Goal: Information Seeking & Learning: Learn about a topic

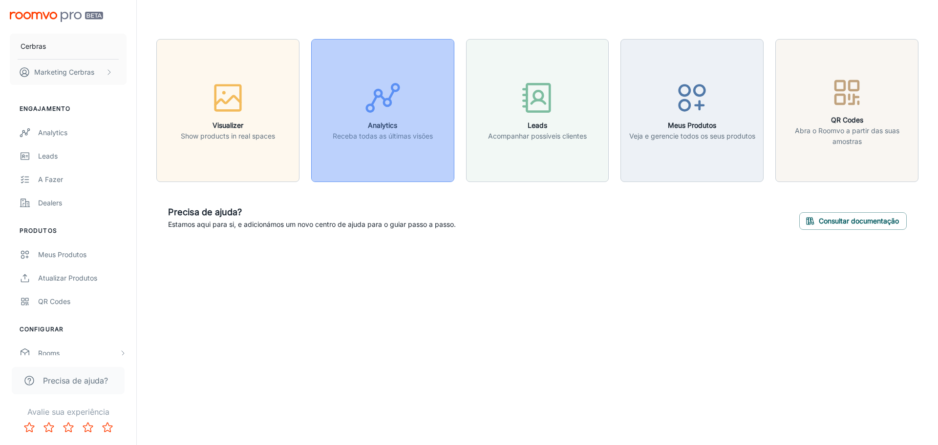
click at [427, 109] on div "button" at bounding box center [383, 100] width 100 height 41
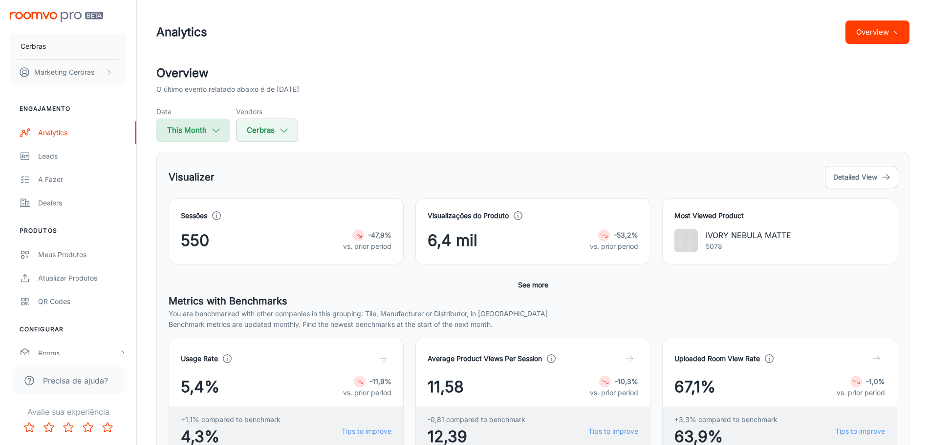
click at [205, 131] on button "This Month" at bounding box center [193, 130] width 74 height 23
select select "8"
select select "2025"
select select "8"
select select "2025"
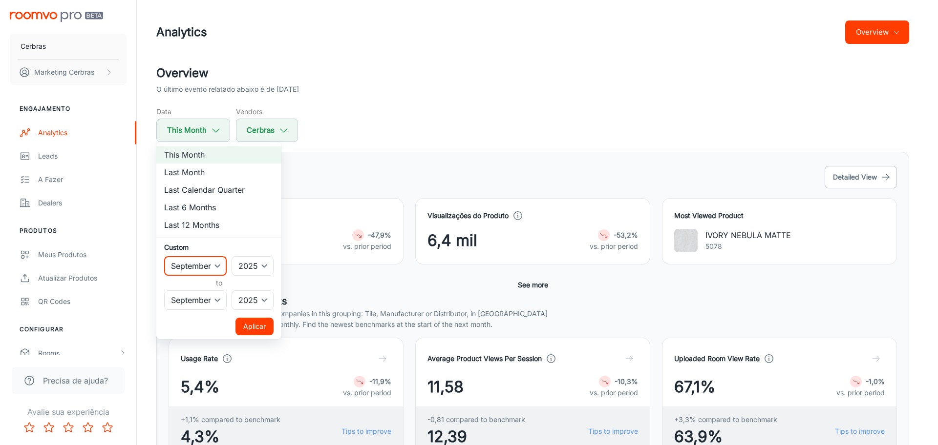
click at [213, 263] on select "January February March April May June July August September October November De…" at bounding box center [195, 266] width 63 height 20
select select "6"
click at [164, 256] on select "January February March April May June July August September October November De…" at bounding box center [195, 266] width 63 height 20
click at [259, 327] on button "Aplicar" at bounding box center [254, 327] width 38 height 18
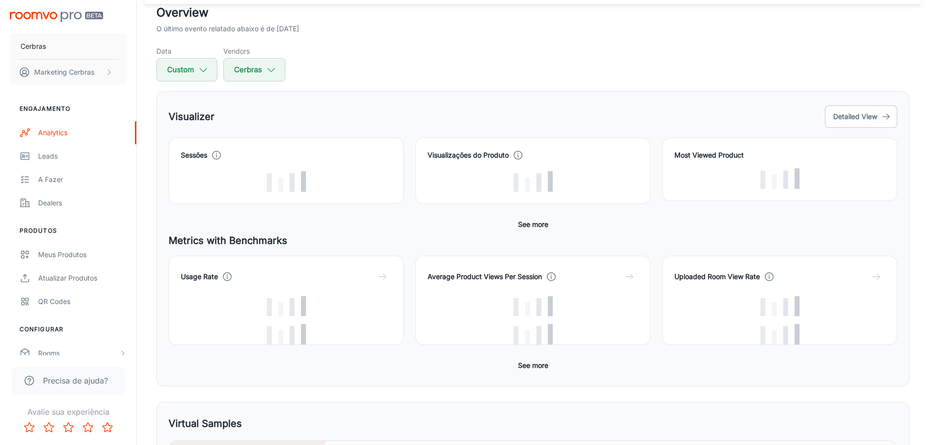
scroll to position [61, 0]
click at [880, 115] on button "Detailed View" at bounding box center [861, 116] width 72 height 22
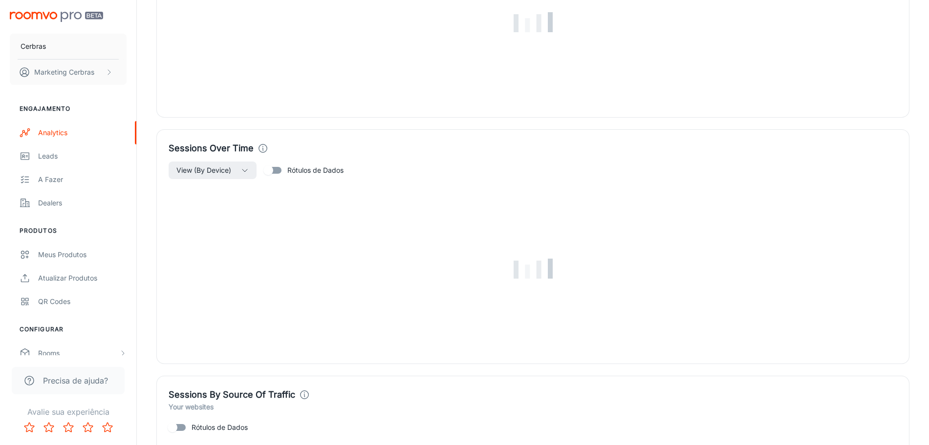
scroll to position [672, 0]
click at [278, 170] on input "Rótulos de Dados" at bounding box center [268, 169] width 56 height 19
checkbox input "true"
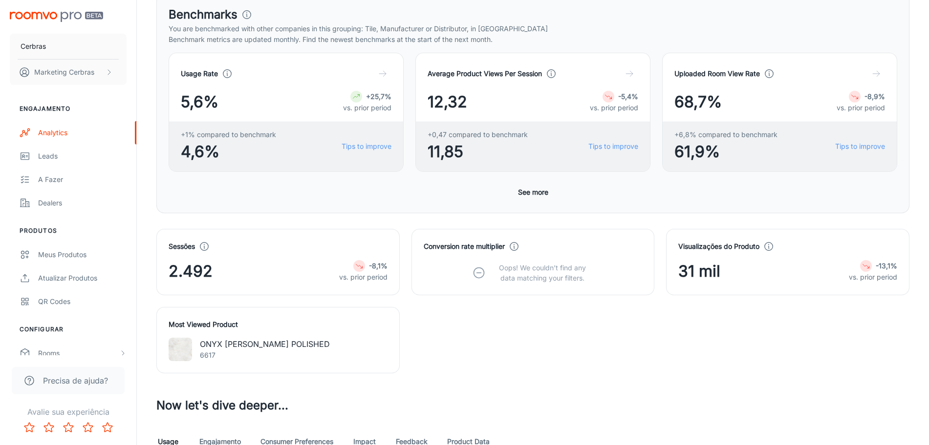
scroll to position [0, 0]
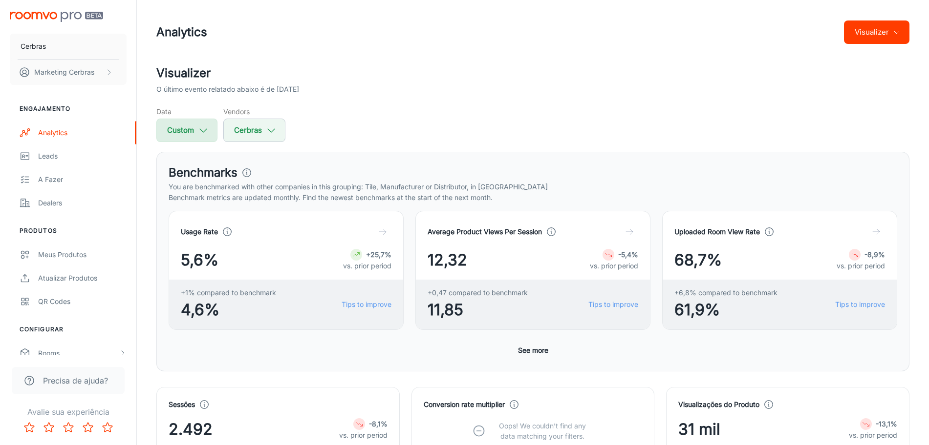
click at [198, 129] on icon "button" at bounding box center [203, 130] width 11 height 11
select select "6"
select select "2025"
select select "8"
select select "2025"
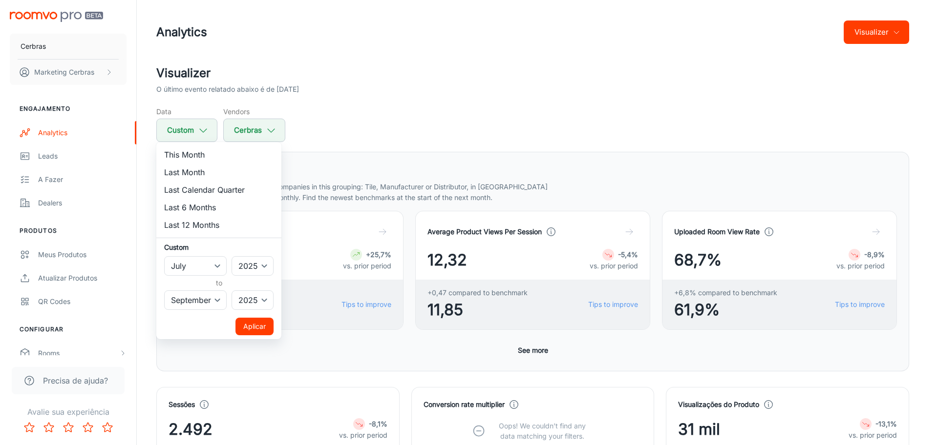
click at [252, 326] on button "Aplicar" at bounding box center [254, 327] width 38 height 18
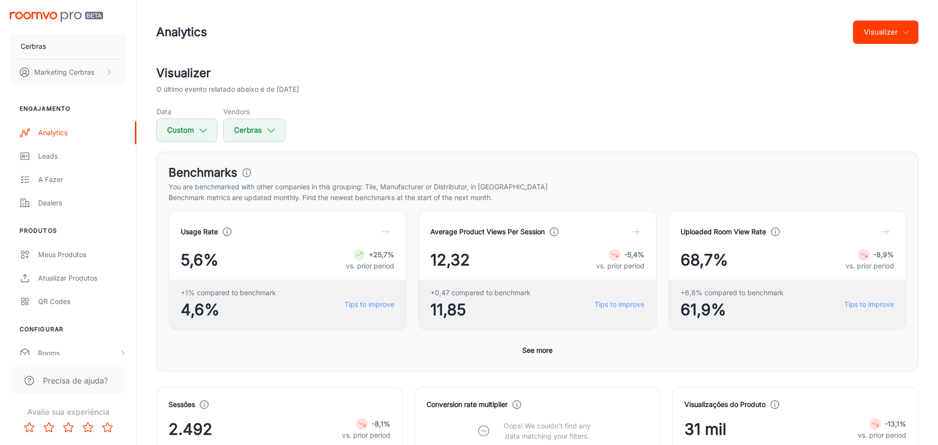
click at [457, 119] on div at bounding box center [469, 222] width 938 height 445
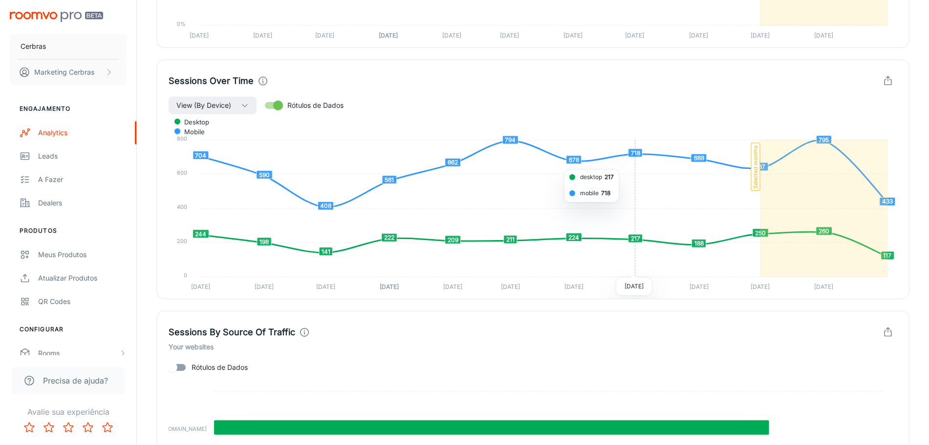
scroll to position [855, 0]
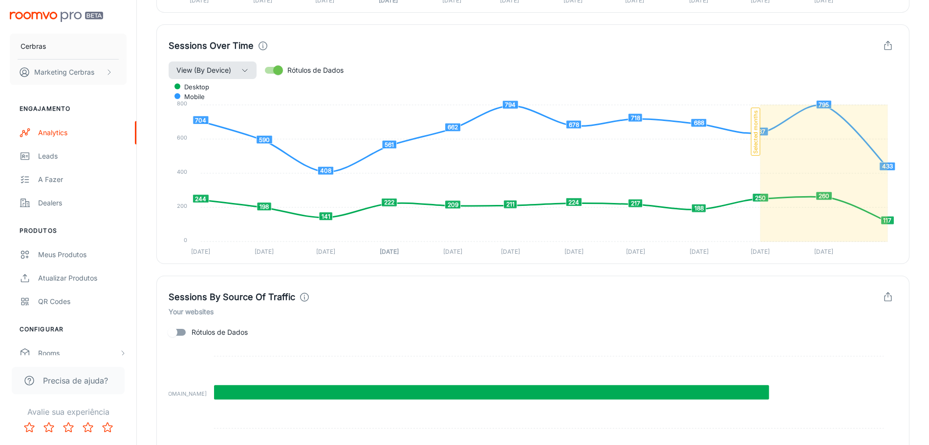
click at [234, 74] on button "View (By Device)" at bounding box center [213, 71] width 88 height 18
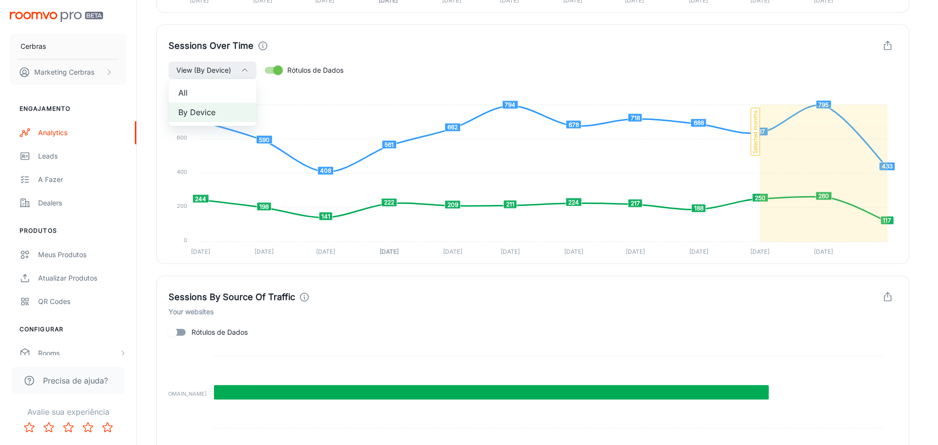
click at [200, 93] on span "All" at bounding box center [212, 93] width 68 height 12
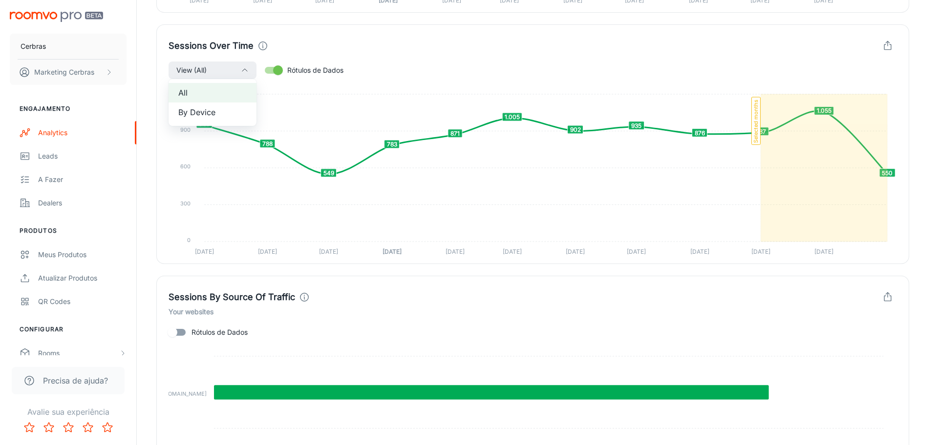
click at [381, 63] on div at bounding box center [469, 222] width 938 height 445
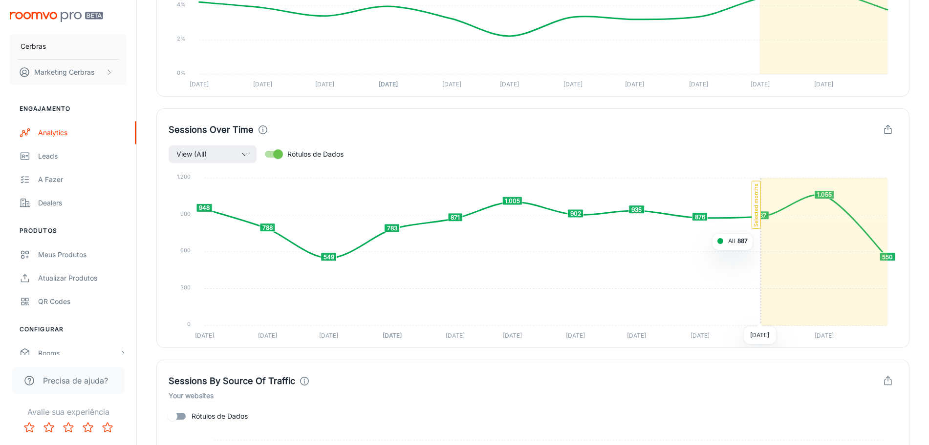
scroll to position [792, 0]
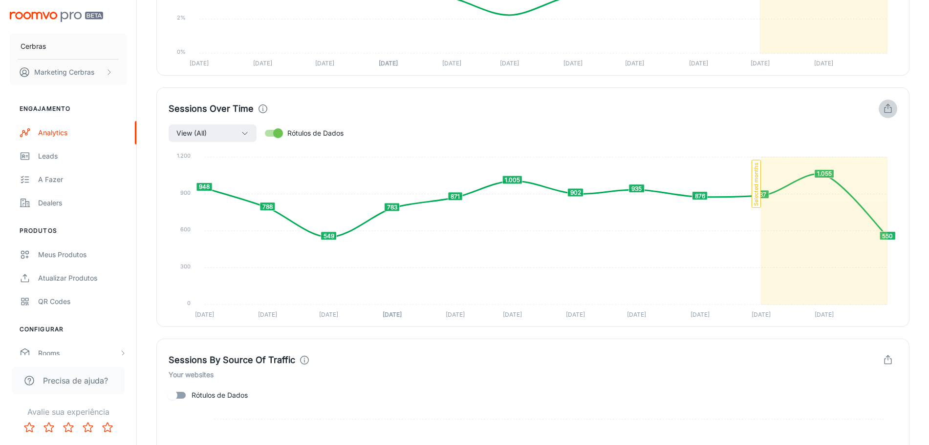
click at [887, 109] on icon "button" at bounding box center [887, 109] width 11 height 11
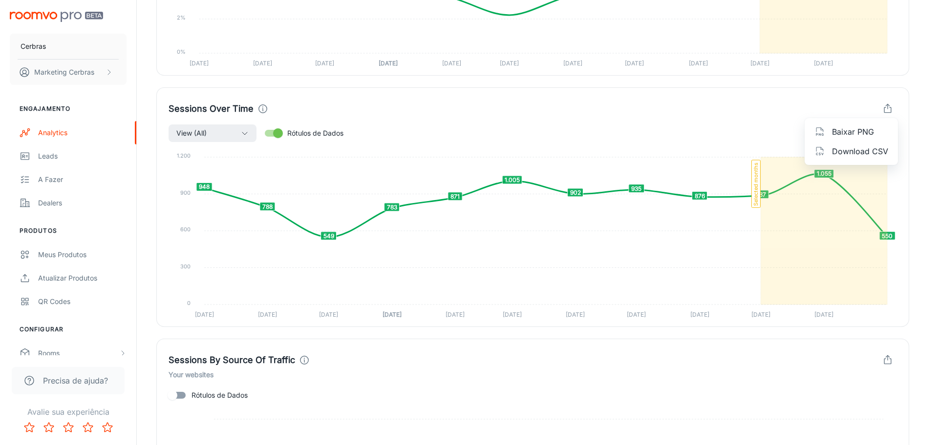
click at [703, 110] on div at bounding box center [469, 222] width 938 height 445
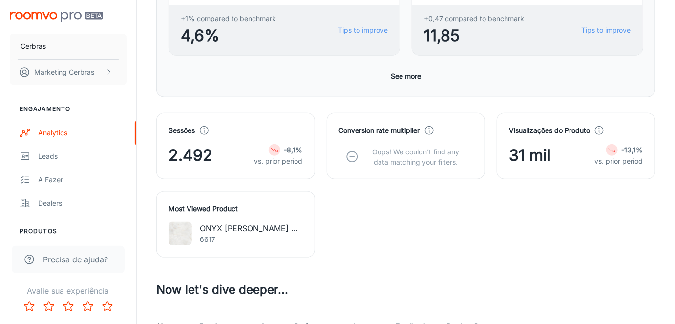
scroll to position [231, 0]
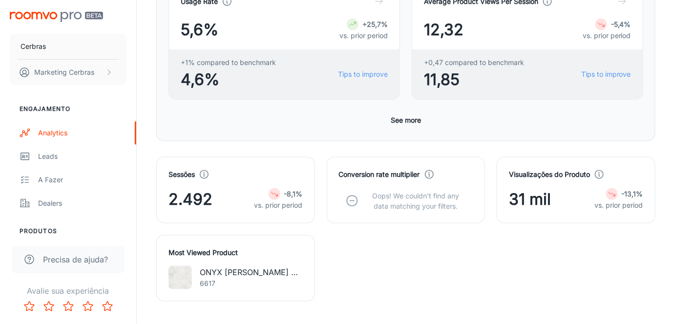
click at [559, 179] on div "Visualizações do Produto 31 mil -13,1% vs. prior period" at bounding box center [576, 190] width 134 height 42
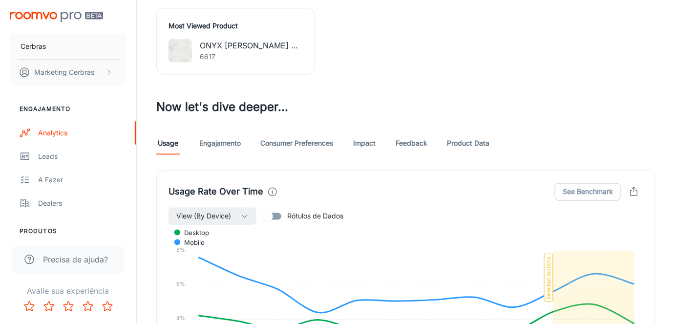
scroll to position [428, 0]
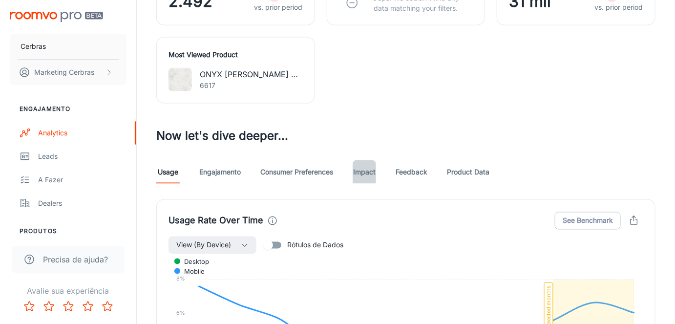
click at [371, 173] on link "Impact" at bounding box center [364, 171] width 23 height 23
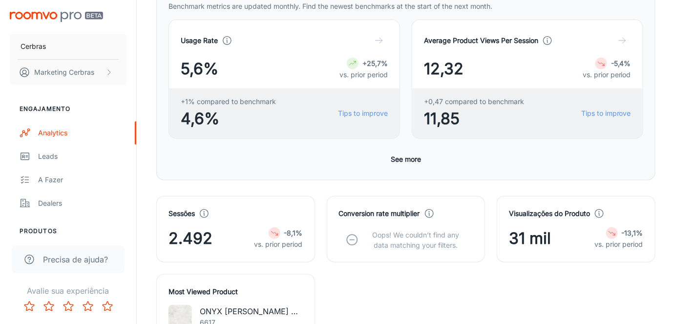
scroll to position [168, 0]
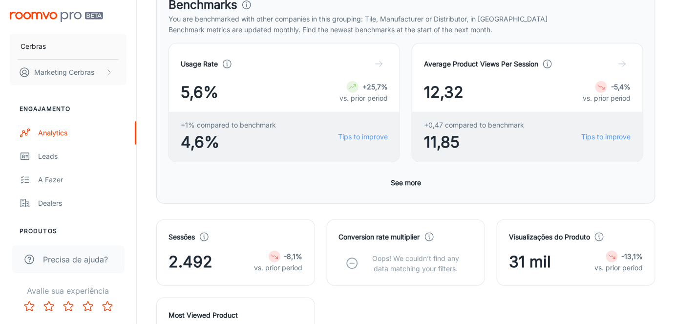
click at [539, 259] on span "31 mil" at bounding box center [530, 261] width 42 height 23
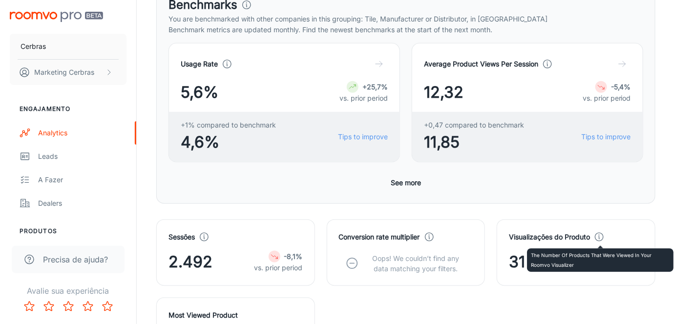
click at [603, 236] on icon at bounding box center [599, 237] width 11 height 11
click at [516, 257] on span "31 mil" at bounding box center [530, 261] width 42 height 23
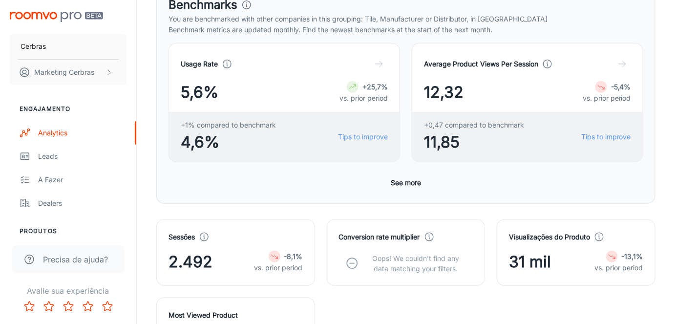
click at [519, 234] on h4 "Visualizações do Produto" at bounding box center [549, 237] width 81 height 11
click at [609, 271] on p "vs. prior period" at bounding box center [619, 267] width 48 height 11
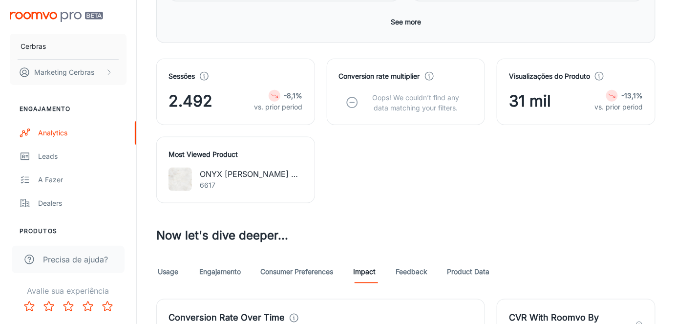
scroll to position [434, 0]
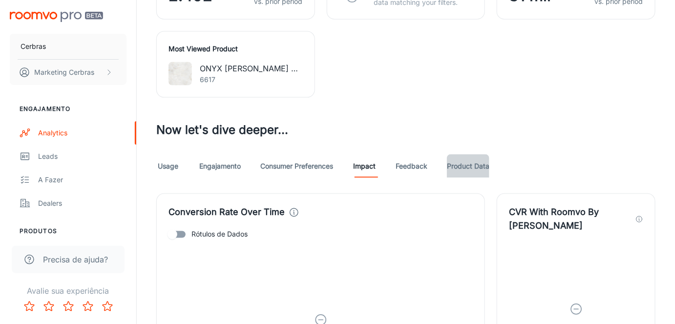
click at [465, 167] on link "Product Data" at bounding box center [468, 165] width 42 height 23
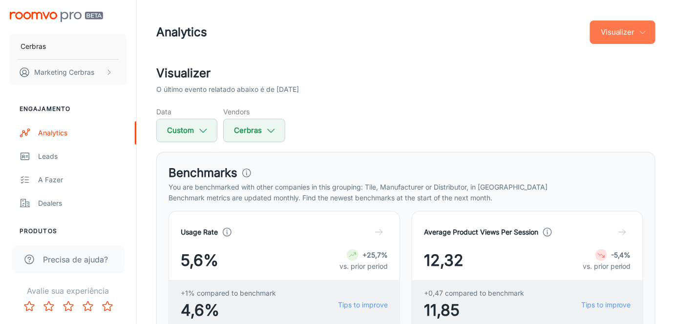
click at [610, 32] on button "Visualizer" at bounding box center [622, 32] width 65 height 23
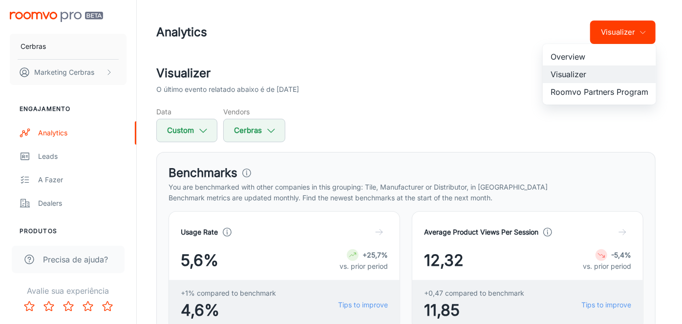
click at [470, 63] on div at bounding box center [341, 162] width 682 height 324
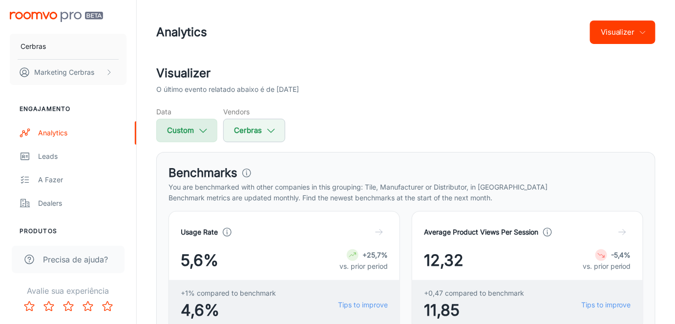
click at [213, 131] on button "Custom" at bounding box center [186, 130] width 61 height 23
select select "6"
select select "2025"
select select "8"
select select "2025"
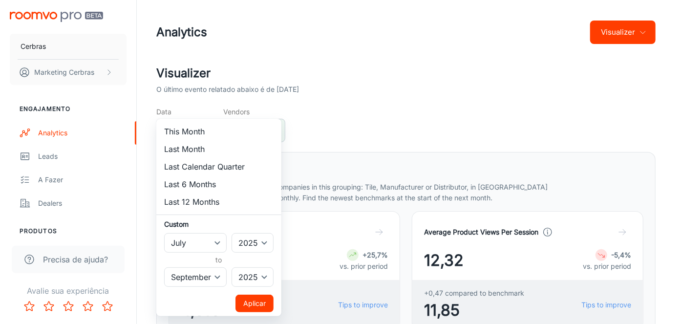
click at [351, 121] on div at bounding box center [341, 162] width 682 height 324
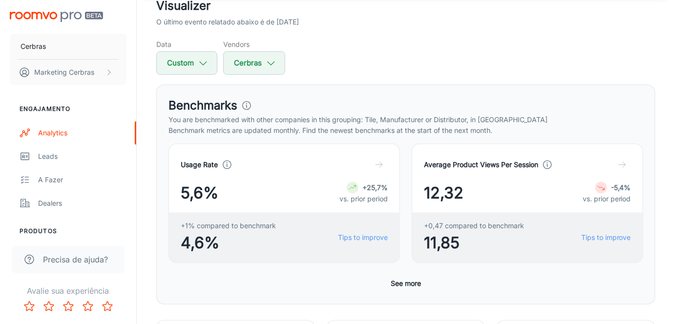
scroll to position [88, 0]
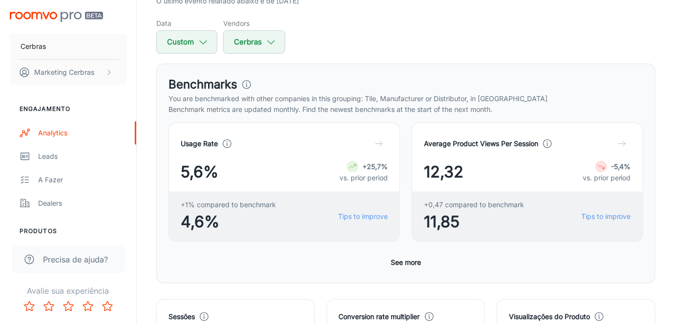
click at [587, 172] on p "vs. prior period" at bounding box center [607, 177] width 48 height 11
click at [625, 144] on polyline "button" at bounding box center [624, 143] width 3 height 5
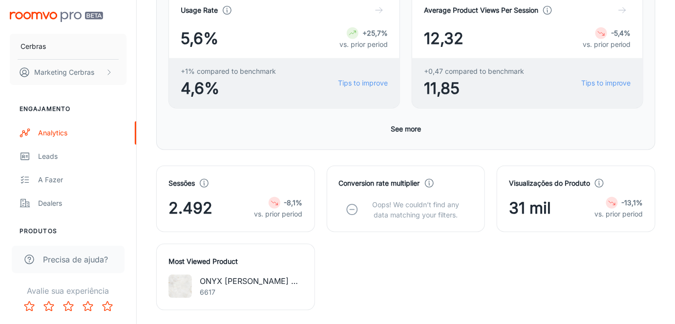
click at [550, 179] on h4 "Visualizações do Produto" at bounding box center [549, 183] width 81 height 11
click at [620, 199] on div "-13,1%" at bounding box center [619, 203] width 48 height 12
click at [620, 207] on div "-13,1%" at bounding box center [619, 203] width 48 height 12
click at [541, 209] on span "31 mil" at bounding box center [530, 207] width 42 height 23
click at [540, 209] on span "31 mil" at bounding box center [530, 207] width 42 height 23
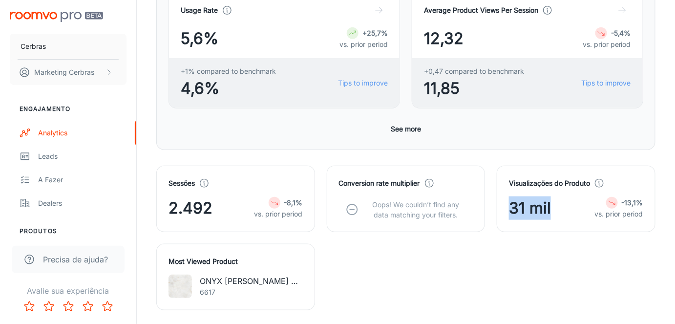
click at [540, 209] on span "31 mil" at bounding box center [530, 207] width 42 height 23
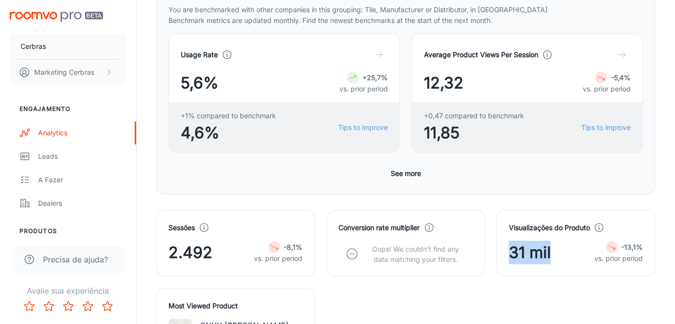
scroll to position [44, 0]
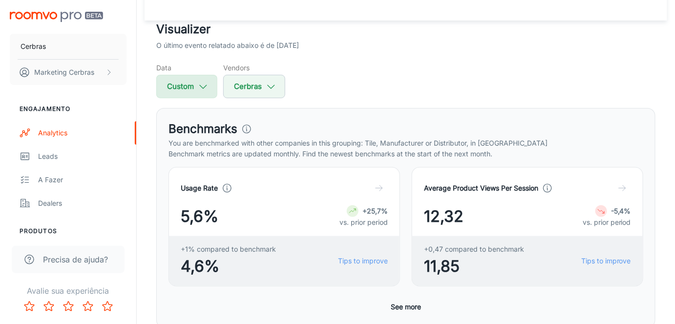
click at [212, 89] on button "Custom" at bounding box center [186, 86] width 61 height 23
select select "6"
select select "2025"
select select "8"
select select "2025"
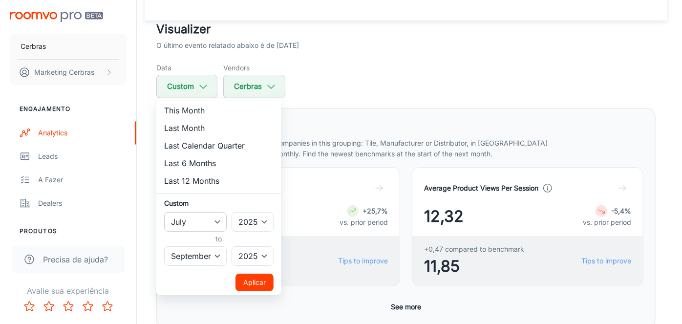
click at [220, 220] on select "January February March April May June July August September October November De…" at bounding box center [195, 222] width 63 height 20
select select "7"
click at [164, 212] on select "January February March April May June July August September October November De…" at bounding box center [195, 222] width 63 height 20
click at [220, 254] on select "January February March April May June July August September October November De…" at bounding box center [195, 256] width 63 height 20
click at [192, 257] on select "January February March April May June July August September October November De…" at bounding box center [195, 256] width 63 height 20
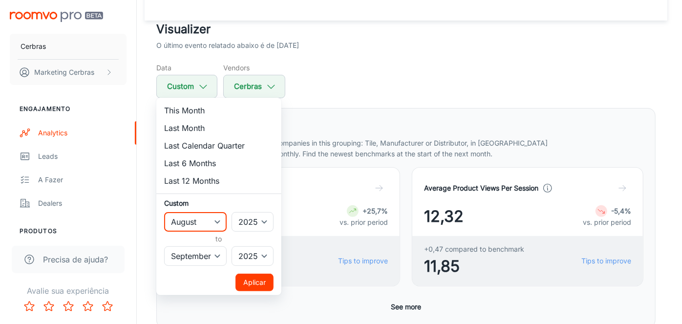
click at [194, 125] on li "Last Month" at bounding box center [218, 128] width 125 height 18
click at [188, 129] on li "Last Month" at bounding box center [218, 128] width 125 height 18
click at [254, 280] on button "Aplicar" at bounding box center [254, 283] width 38 height 18
click at [352, 45] on div at bounding box center [341, 162] width 682 height 324
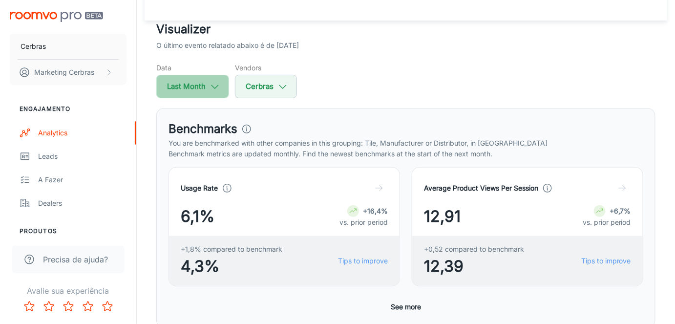
click at [207, 85] on button "Last Month" at bounding box center [192, 86] width 73 height 23
select select "7"
select select "2025"
select select "7"
select select "2025"
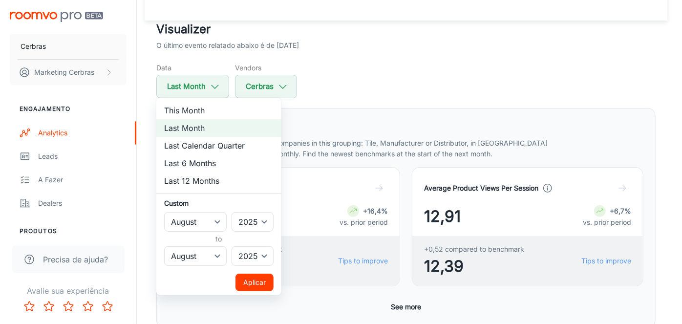
click at [509, 113] on div at bounding box center [341, 162] width 682 height 324
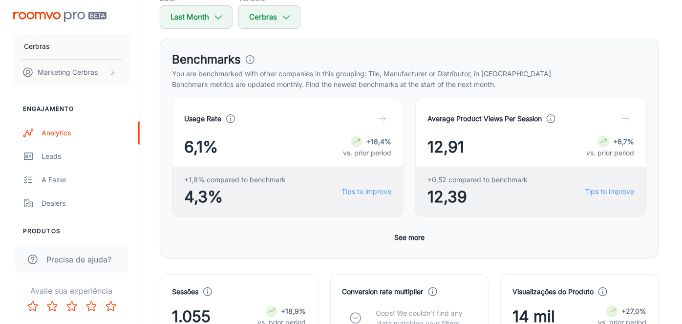
scroll to position [0, 0]
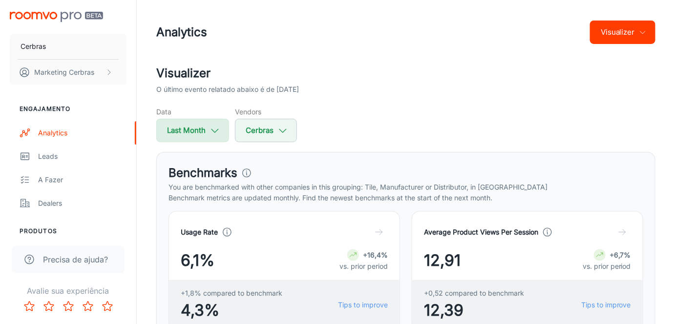
click at [212, 125] on icon "button" at bounding box center [215, 130] width 11 height 11
select select "7"
select select "2025"
select select "7"
select select "2025"
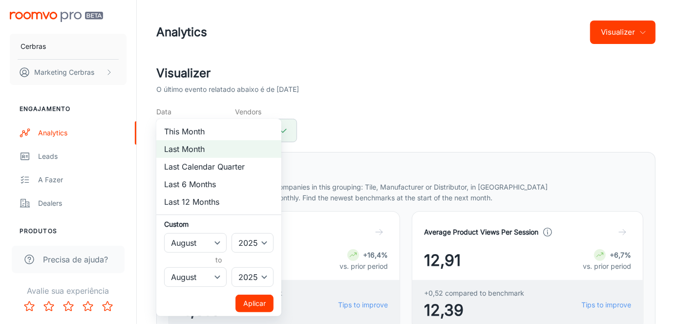
click at [191, 134] on li "This Month" at bounding box center [218, 132] width 125 height 18
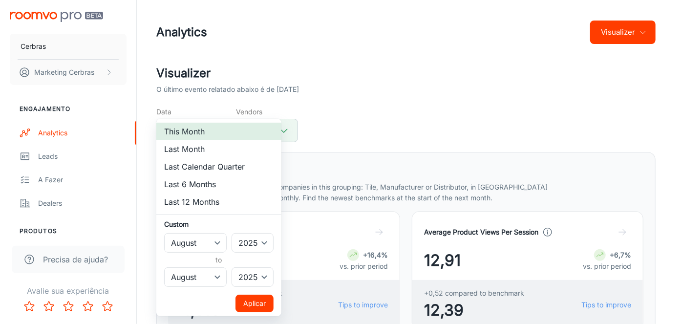
select select "8"
click at [262, 302] on button "Aplicar" at bounding box center [254, 304] width 38 height 18
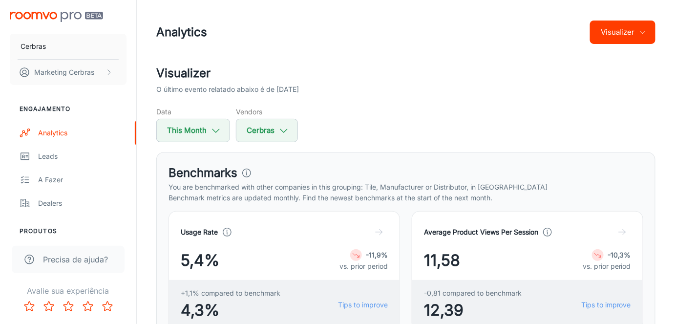
click at [638, 33] on button "Visualizer" at bounding box center [622, 32] width 65 height 23
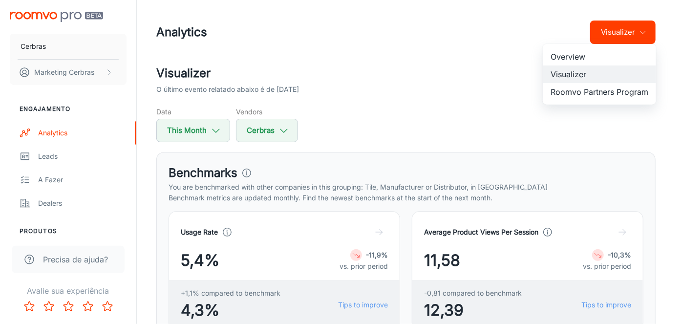
click at [495, 69] on div at bounding box center [341, 162] width 682 height 324
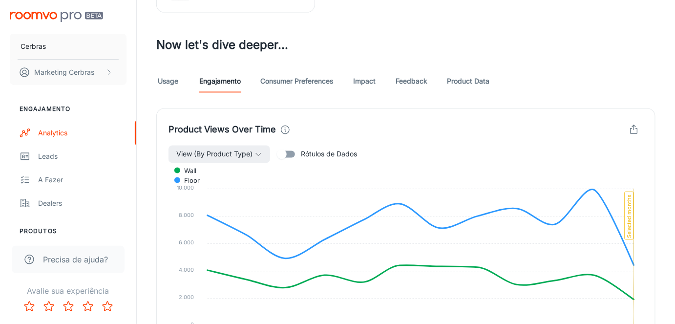
scroll to position [532, 0]
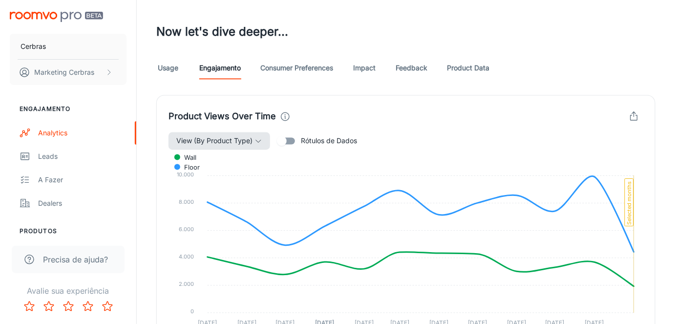
click at [253, 141] on button "View (By Product Type)" at bounding box center [220, 141] width 102 height 18
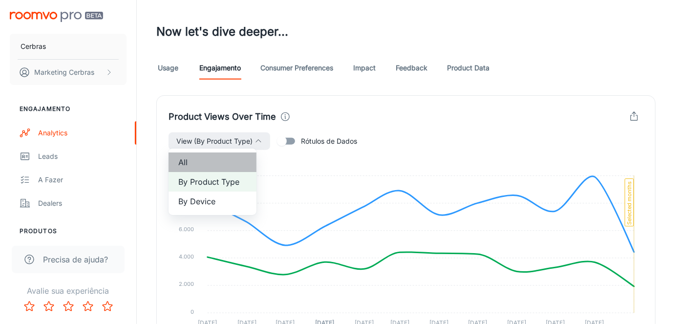
click at [220, 168] on span "All" at bounding box center [212, 162] width 68 height 12
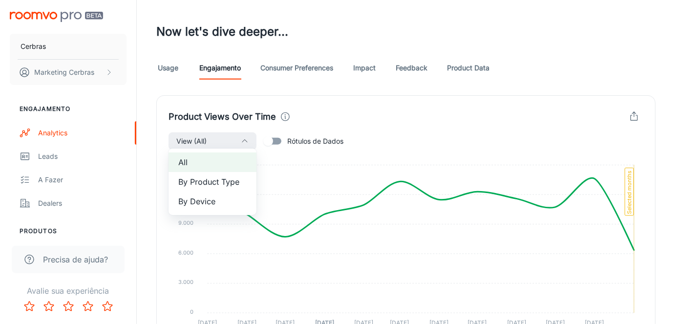
click at [575, 100] on div at bounding box center [341, 162] width 682 height 324
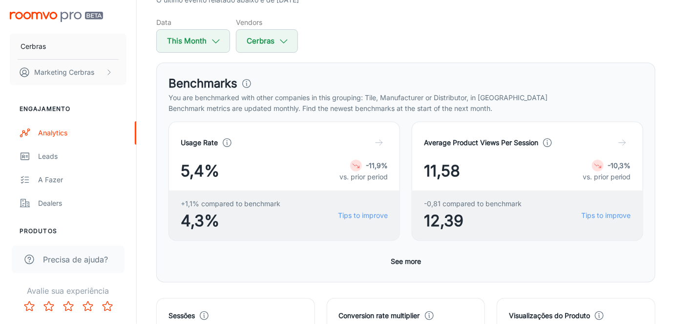
scroll to position [88, 0]
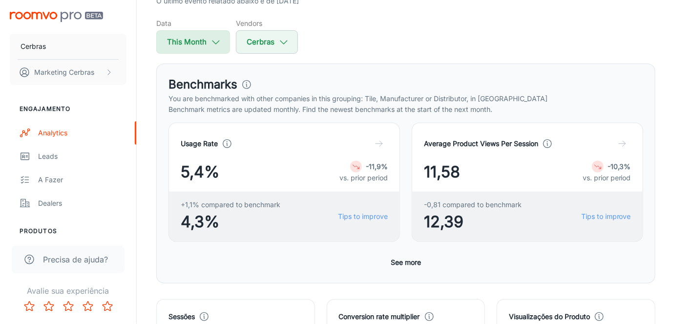
click at [216, 42] on polyline "button" at bounding box center [215, 42] width 7 height 3
select select "8"
select select "2025"
select select "8"
select select "2025"
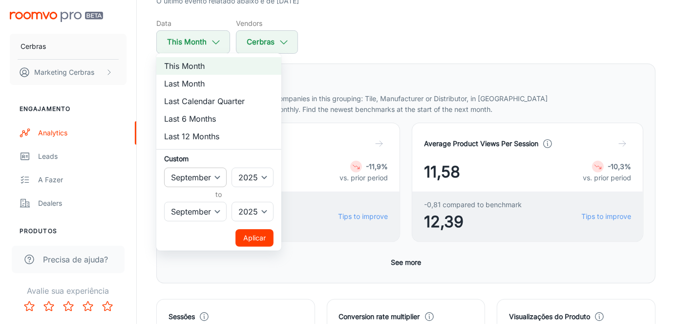
click at [215, 182] on select "January February March April May June July August September October November De…" at bounding box center [195, 178] width 63 height 20
select select "6"
click at [164, 168] on select "January February March April May June July August September October November De…" at bounding box center [195, 178] width 63 height 20
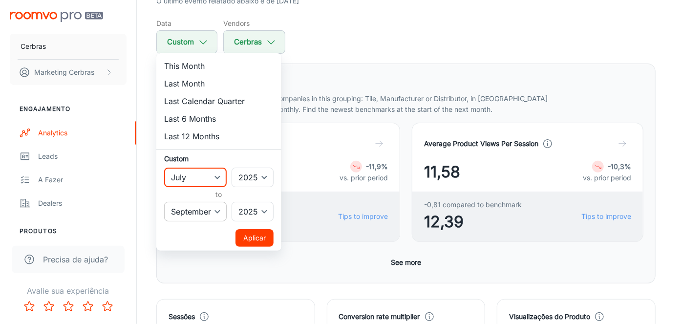
click at [221, 216] on select "January February March April May June July August September October November De…" at bounding box center [195, 212] width 63 height 20
click at [217, 211] on select "January February March April May June July August September October November De…" at bounding box center [195, 212] width 63 height 20
click at [242, 233] on button "Aplicar" at bounding box center [254, 238] width 38 height 18
click at [250, 238] on button "Aplicar" at bounding box center [254, 238] width 38 height 18
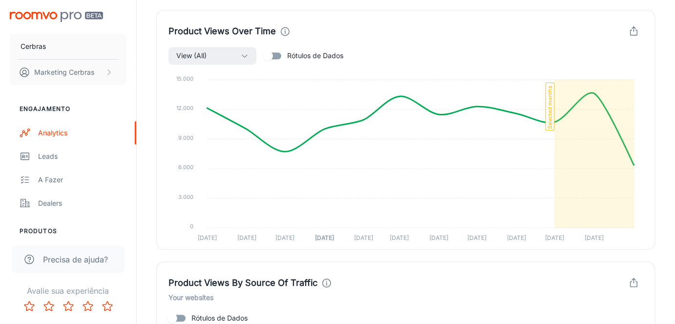
scroll to position [621, 0]
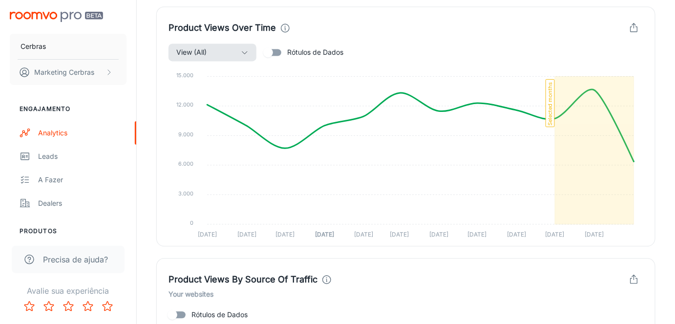
click at [242, 54] on icon "button" at bounding box center [245, 52] width 8 height 8
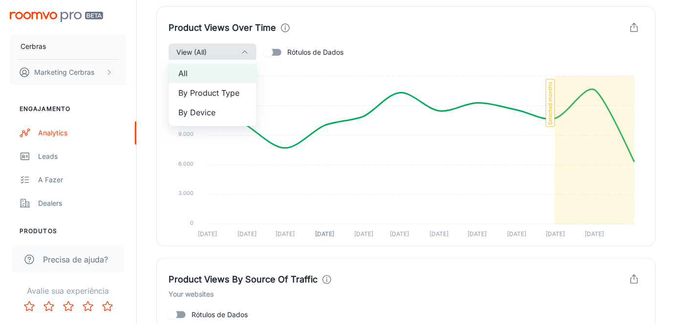
click at [277, 47] on div at bounding box center [341, 162] width 682 height 324
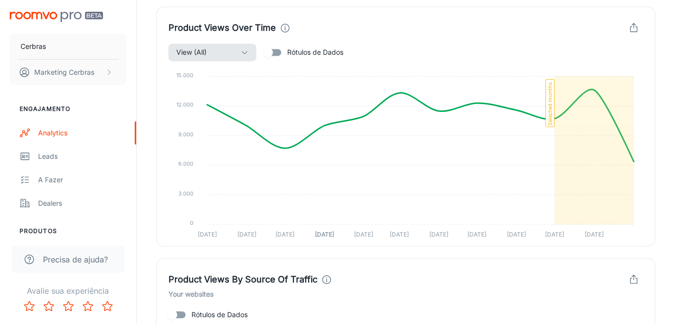
click at [277, 51] on div at bounding box center [337, 162] width 675 height 324
click at [275, 54] on input "Rótulos de Dados" at bounding box center [268, 52] width 56 height 19
checkbox input "true"
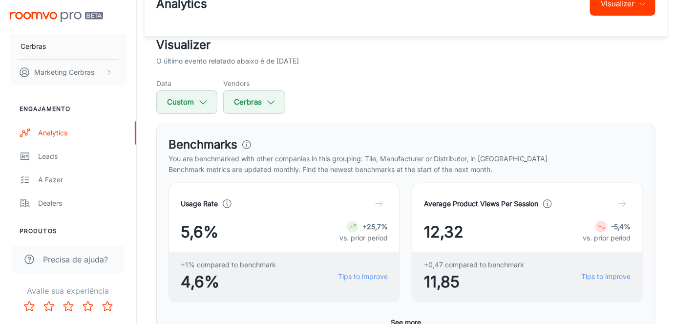
scroll to position [0, 0]
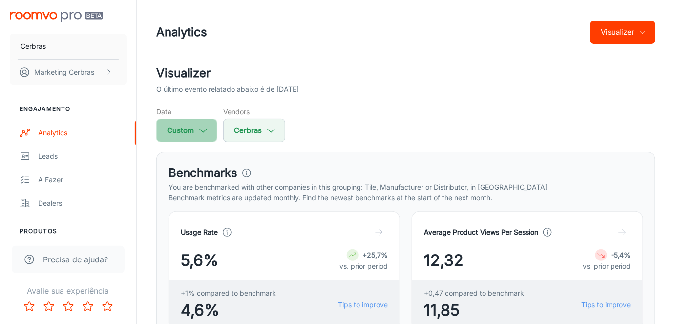
click at [211, 131] on button "Custom" at bounding box center [186, 130] width 61 height 23
select select "6"
select select "2025"
select select "8"
select select "2025"
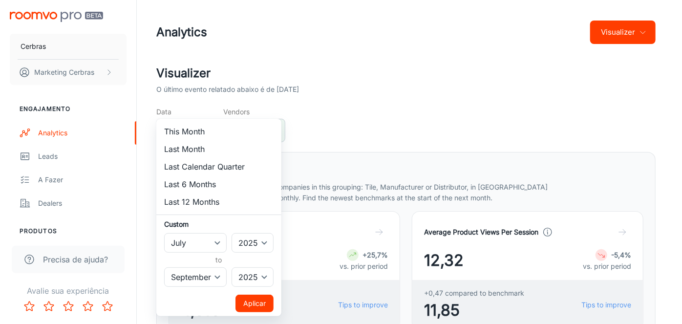
click at [361, 114] on div at bounding box center [341, 162] width 682 height 324
